Goal: Information Seeking & Learning: Learn about a topic

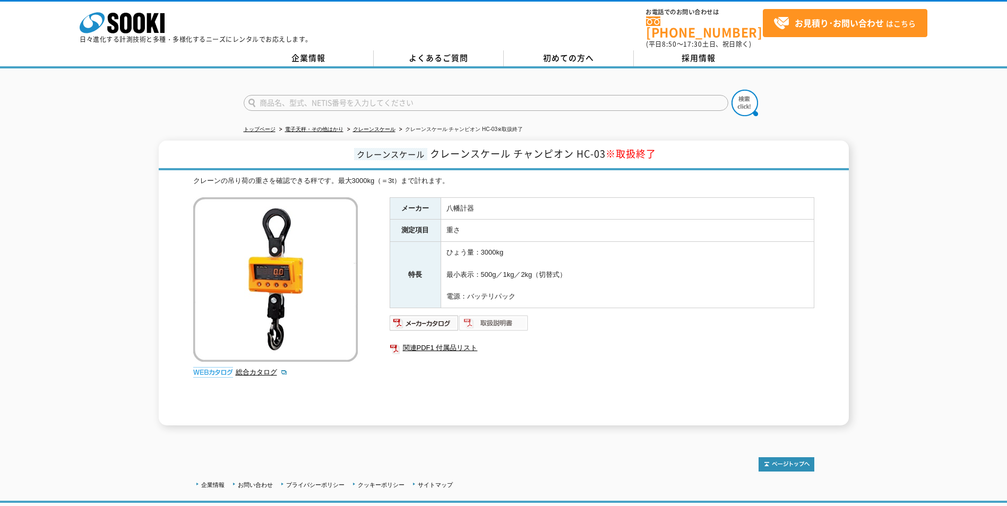
click at [497, 319] on img at bounding box center [494, 323] width 70 height 17
